Goal: Check status: Check status

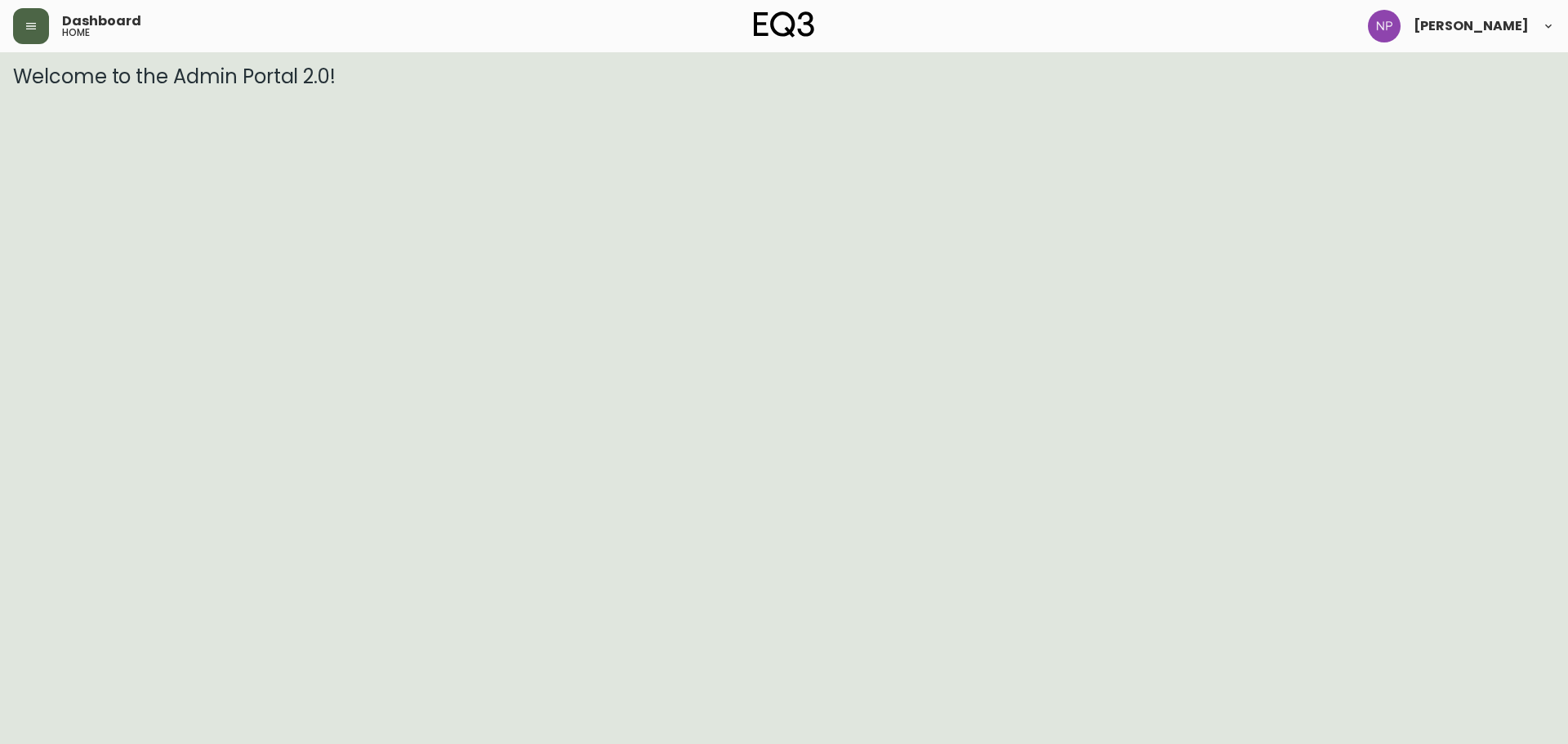
click at [33, 17] on button "button" at bounding box center [31, 26] width 36 height 36
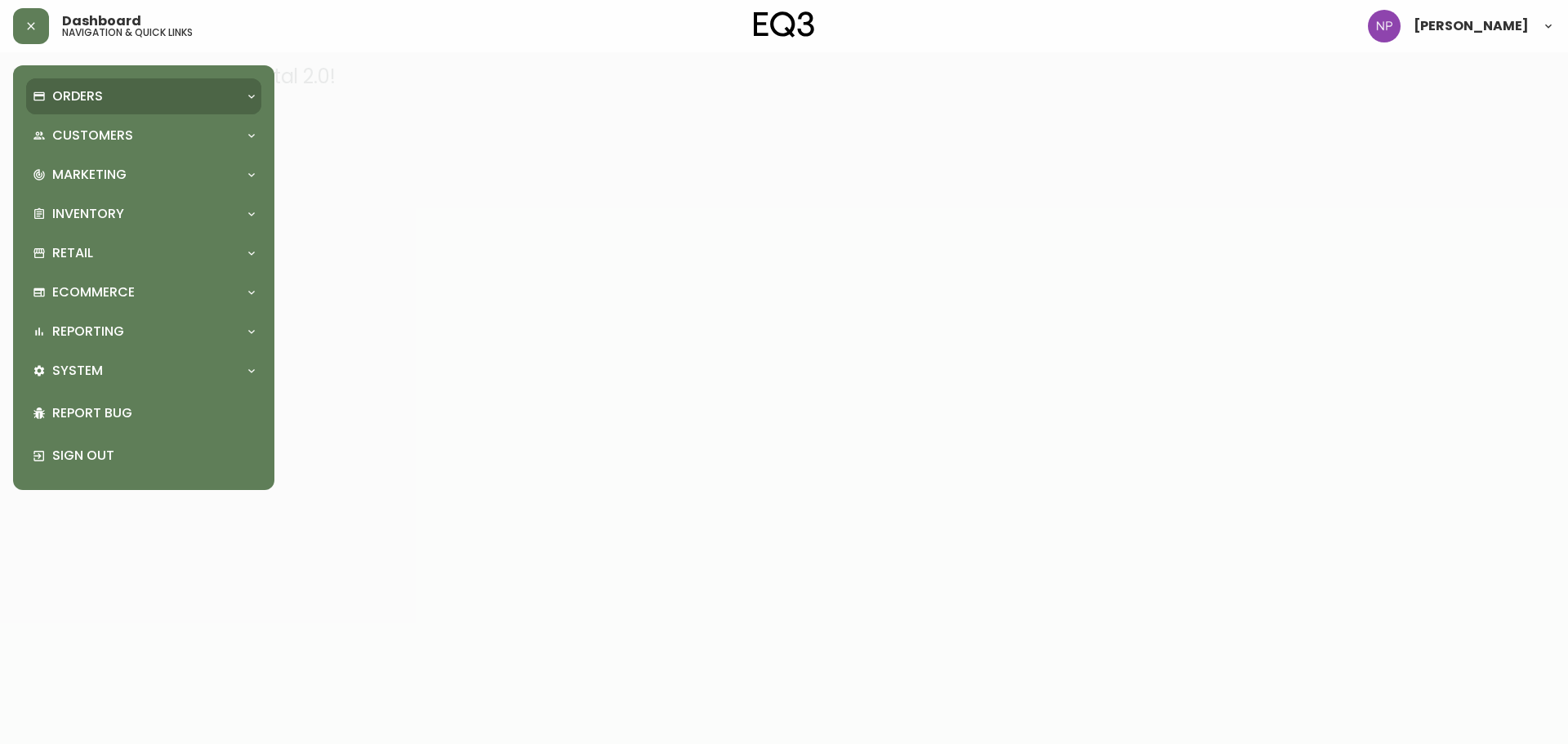
click at [85, 106] on div "Orders" at bounding box center [144, 96] width 235 height 36
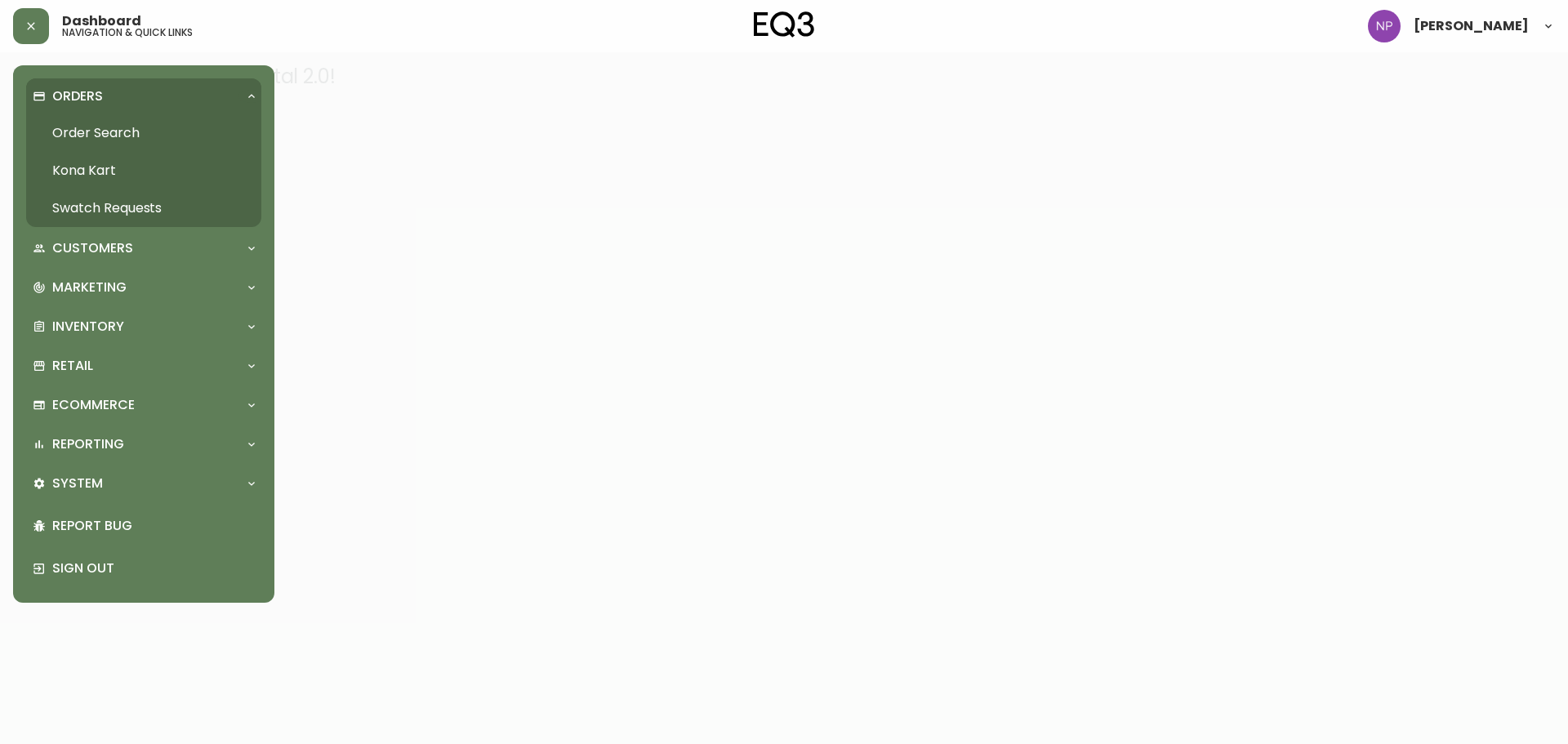
click at [92, 136] on link "Order Search" at bounding box center [144, 133] width 235 height 38
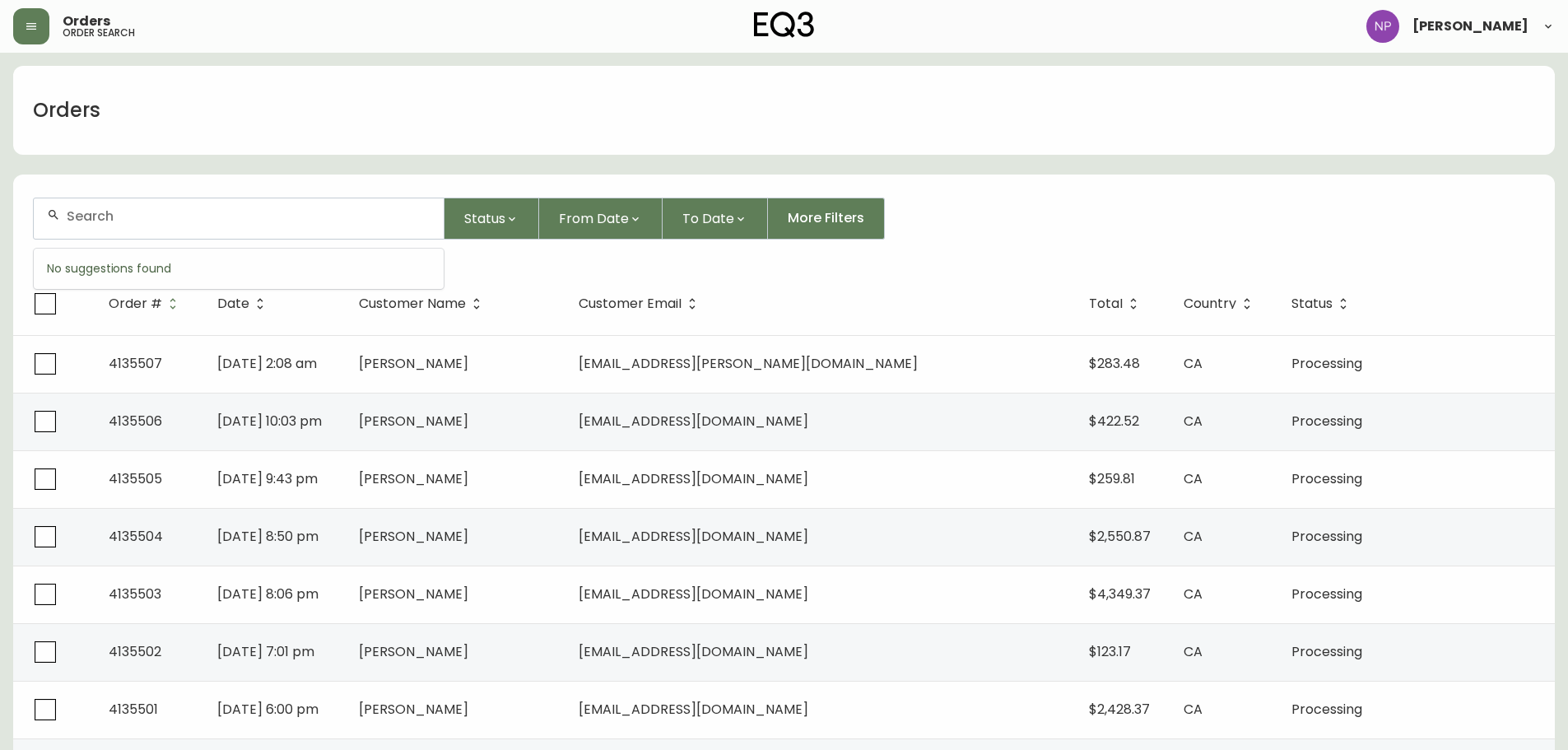
click at [147, 209] on input "text" at bounding box center [249, 216] width 364 height 16
paste input "4135492"
type input "4135492"
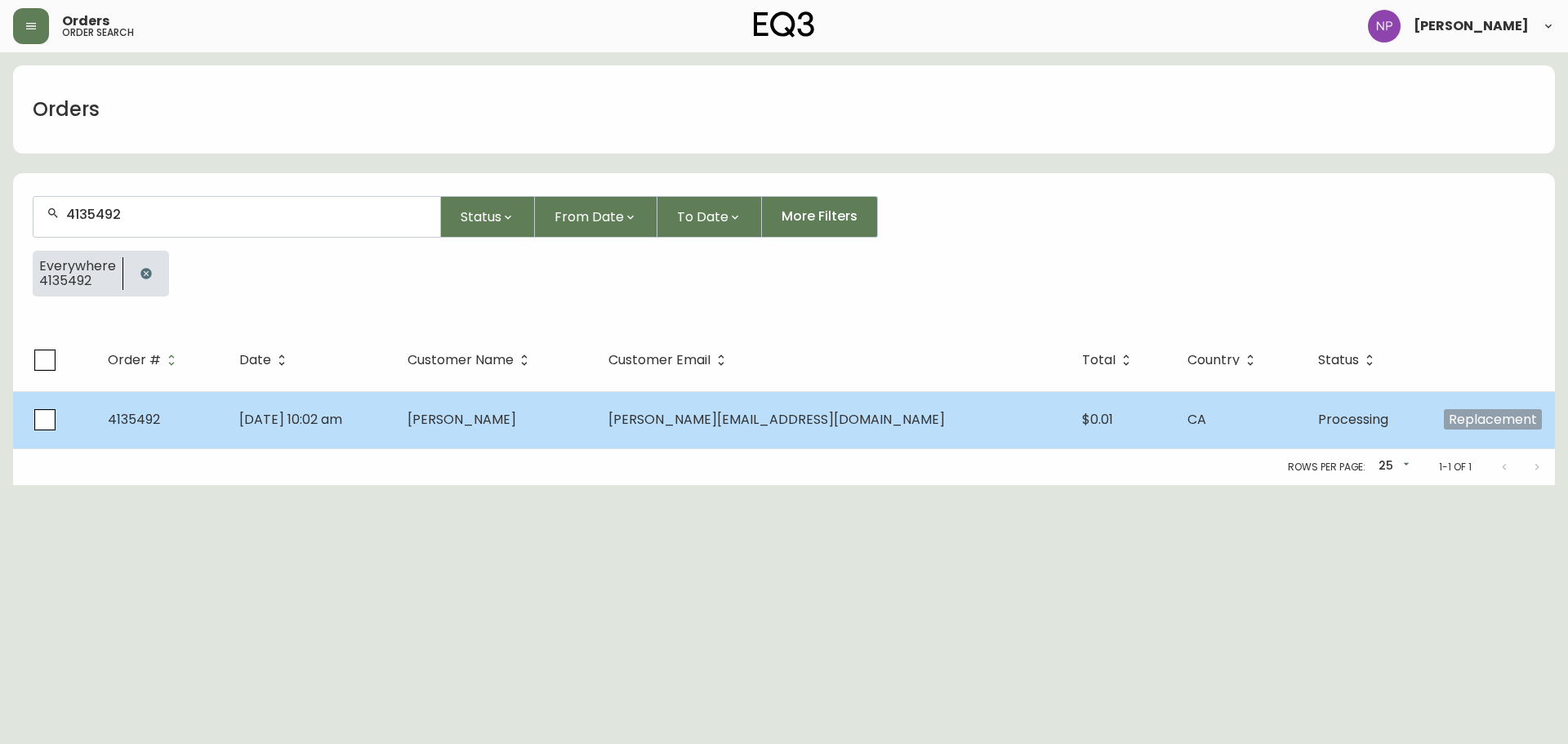
click at [330, 429] on td "[DATE] 10:02 am" at bounding box center [310, 420] width 168 height 57
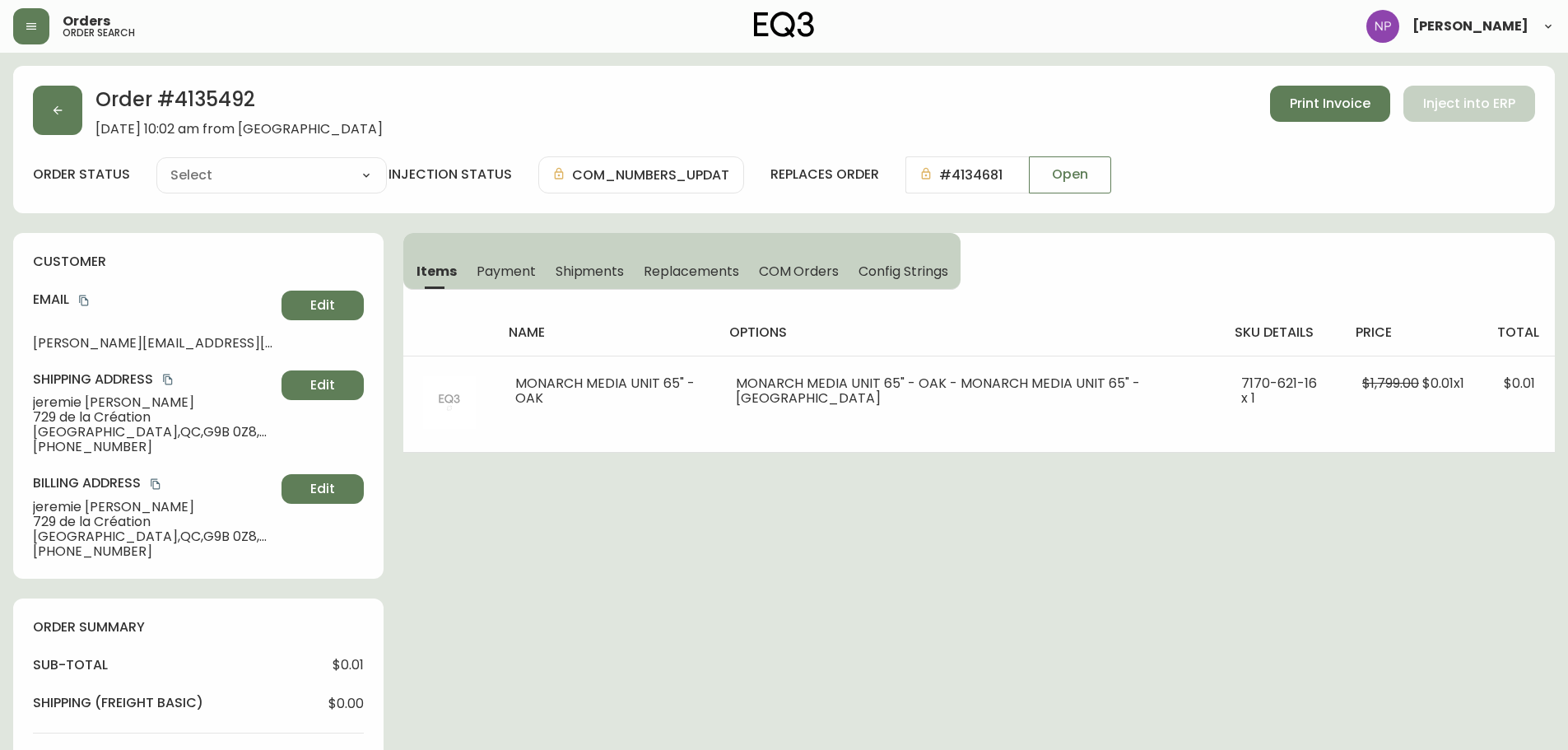
type input "Processing"
select select "PROCESSING"
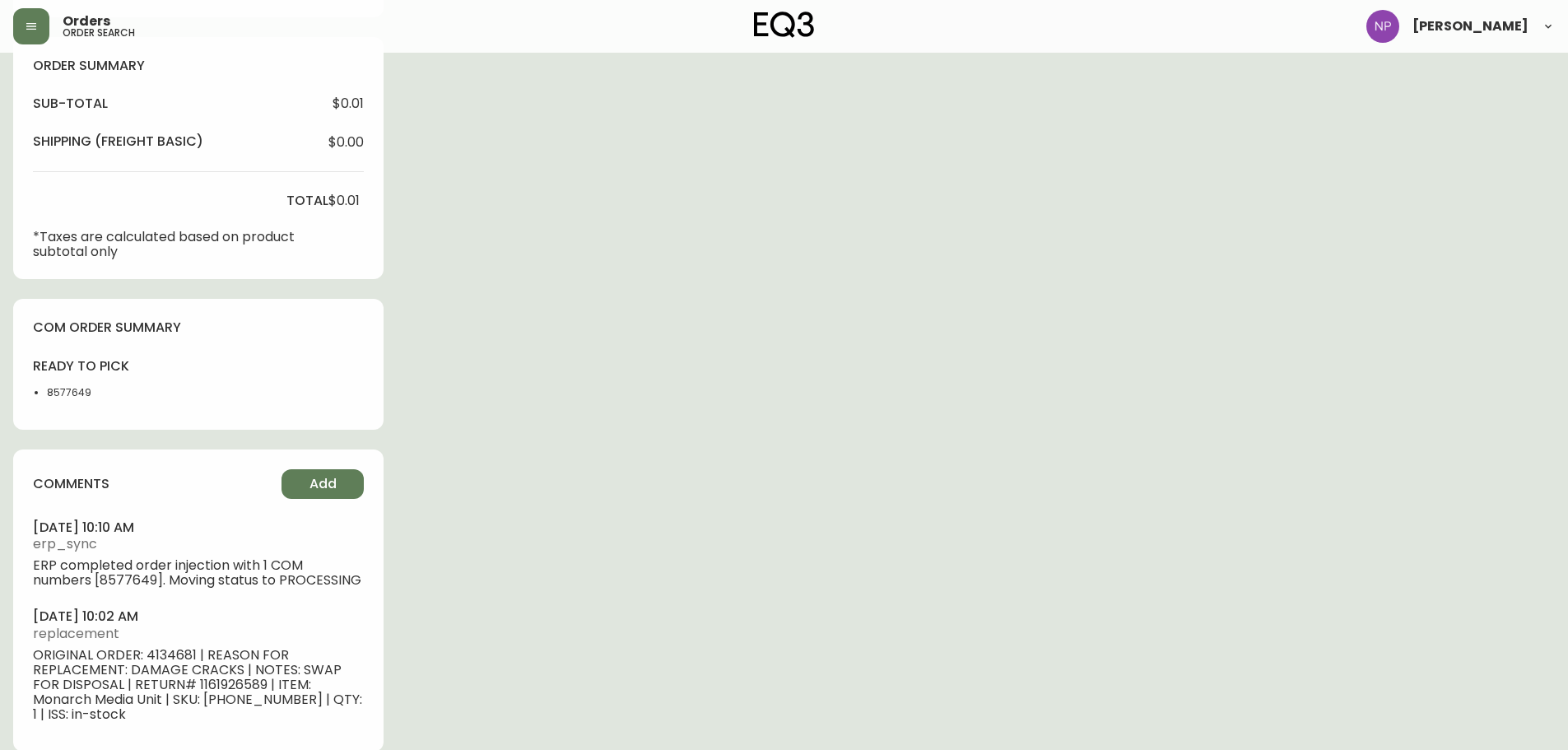
scroll to position [568, 0]
